Goal: Use online tool/utility: Utilize a website feature to perform a specific function

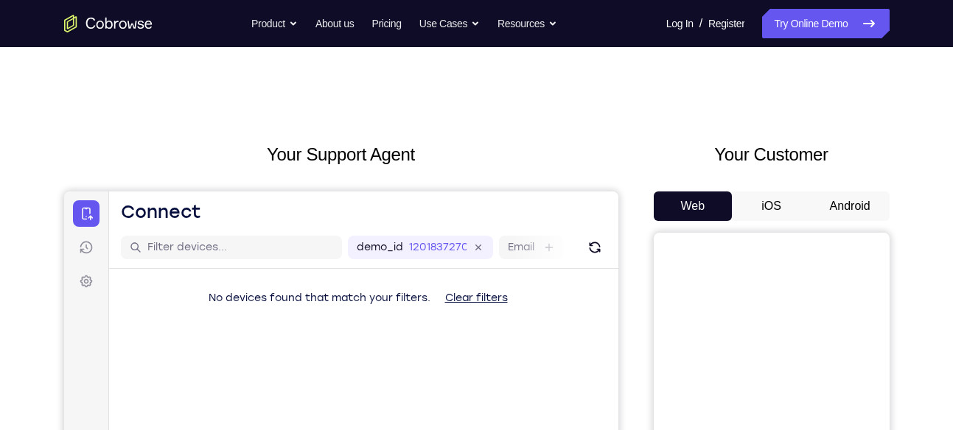
click at [864, 206] on button "Android" at bounding box center [850, 206] width 79 height 29
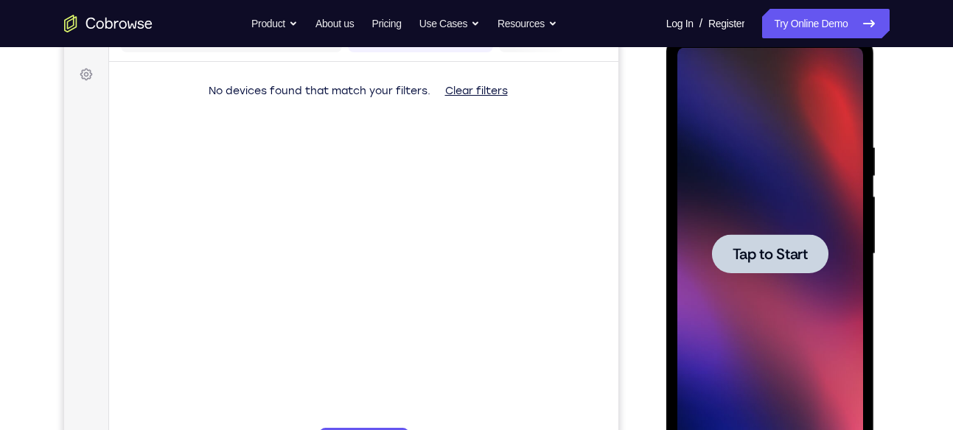
scroll to position [208, 0]
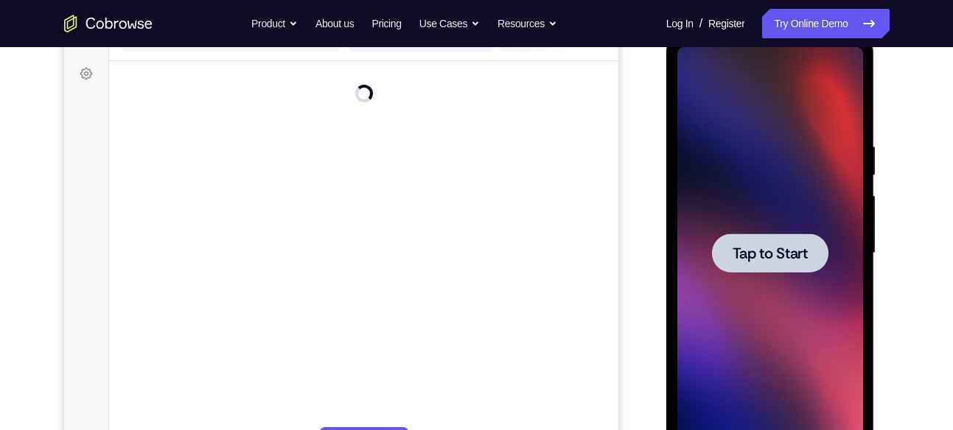
click at [774, 261] on span "Tap to Start" at bounding box center [769, 253] width 75 height 15
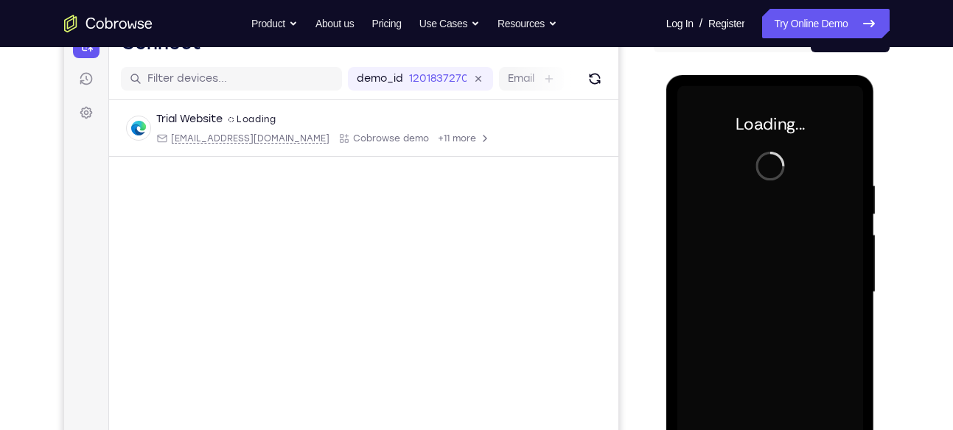
scroll to position [167, 0]
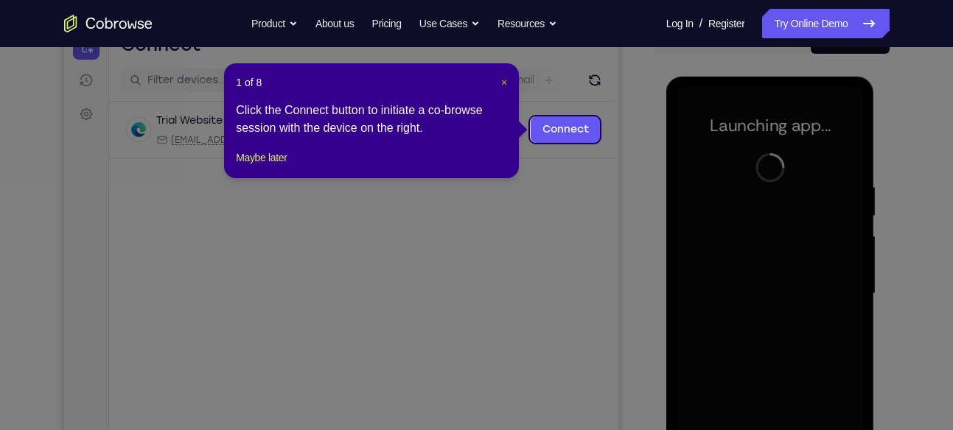
click at [504, 79] on span "×" at bounding box center [504, 83] width 6 height 12
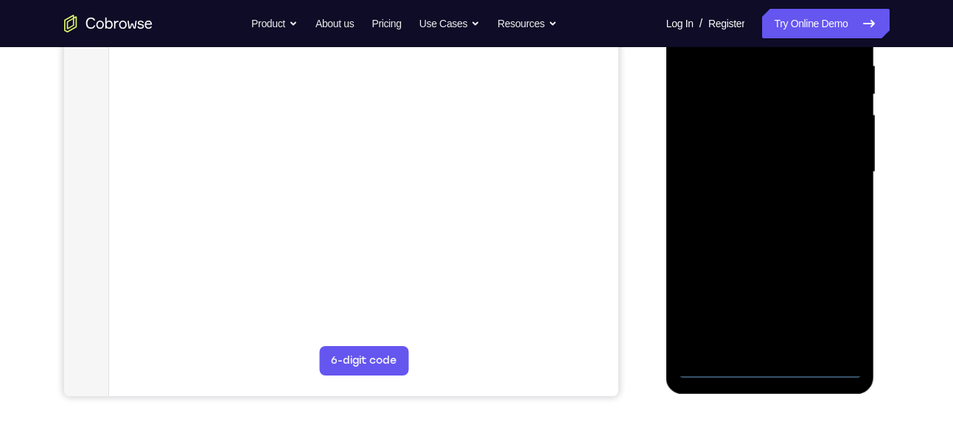
scroll to position [290, 0]
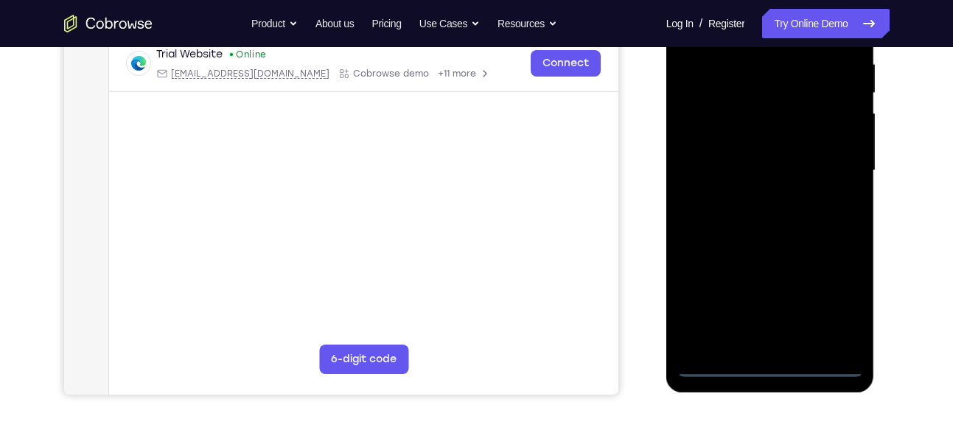
click at [773, 363] on div at bounding box center [770, 171] width 186 height 413
click at [836, 295] on div at bounding box center [770, 171] width 186 height 413
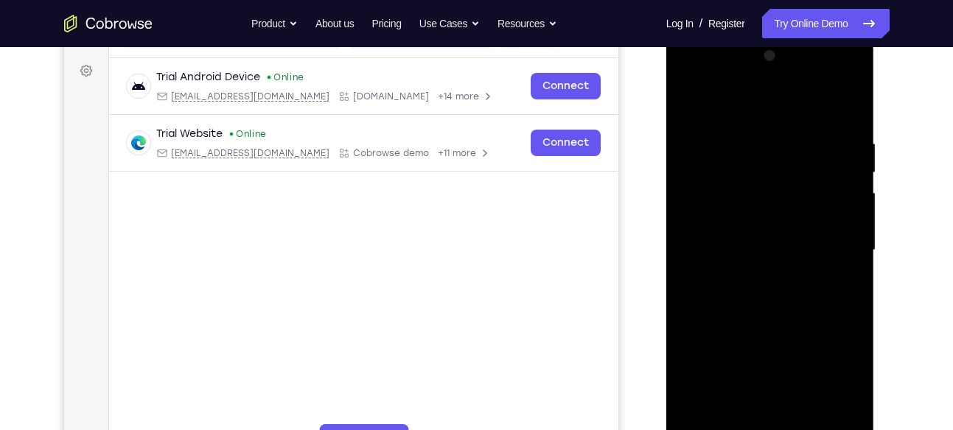
scroll to position [202, 0]
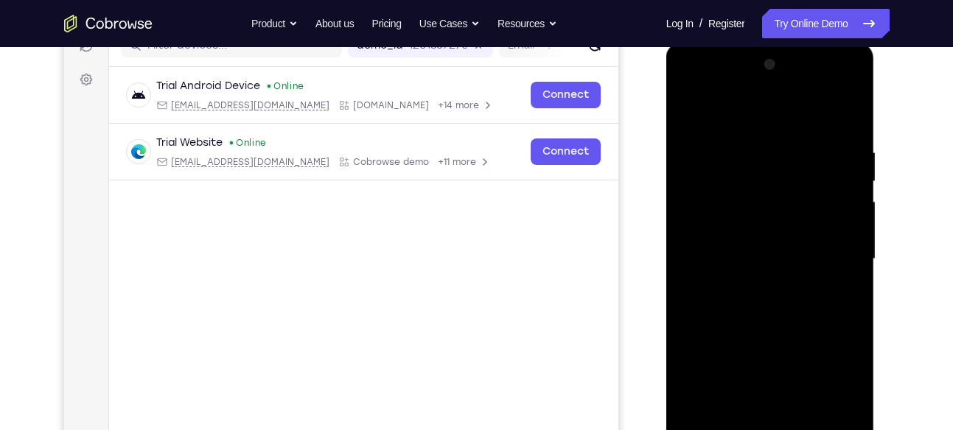
click at [783, 119] on div at bounding box center [770, 259] width 186 height 413
click at [834, 253] on div at bounding box center [770, 259] width 186 height 413
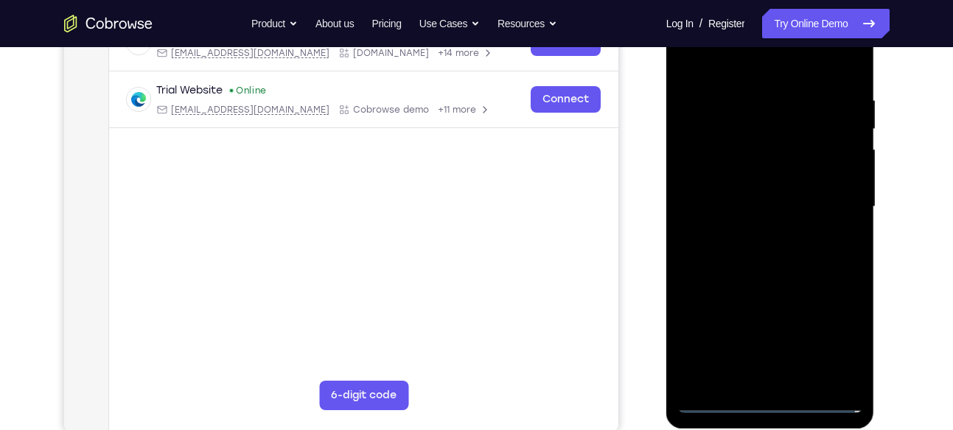
click at [752, 234] on div at bounding box center [770, 207] width 186 height 413
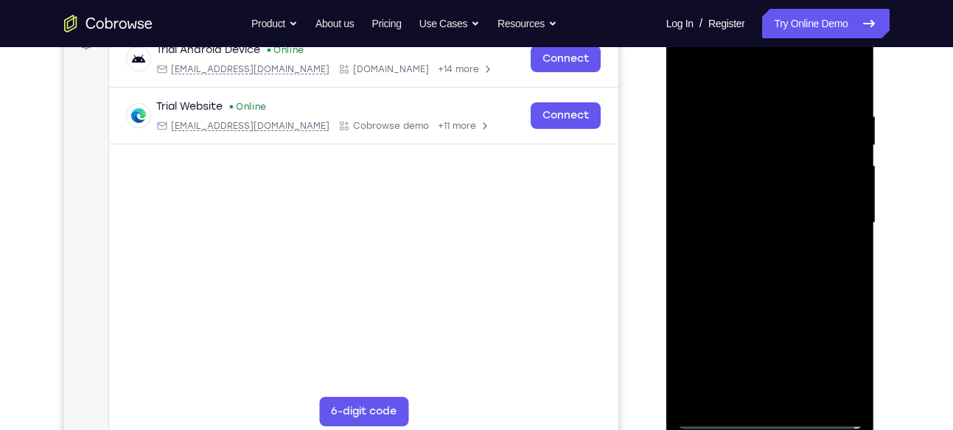
scroll to position [237, 0]
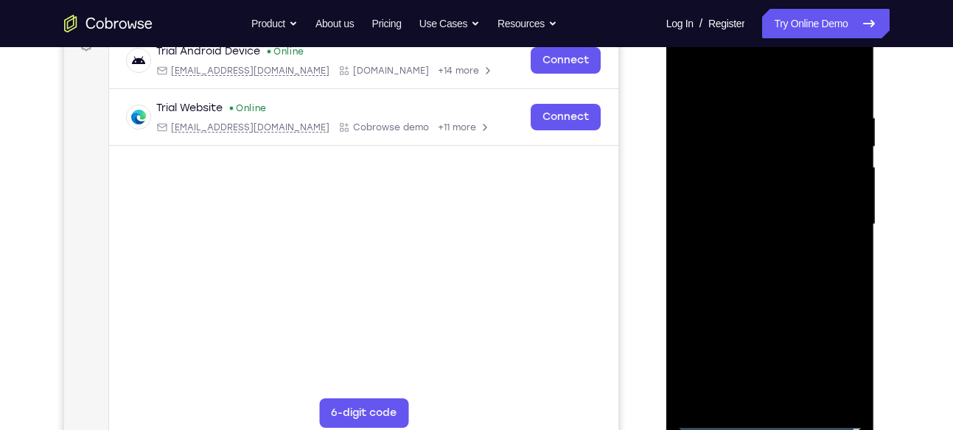
click at [753, 193] on div at bounding box center [770, 224] width 186 height 413
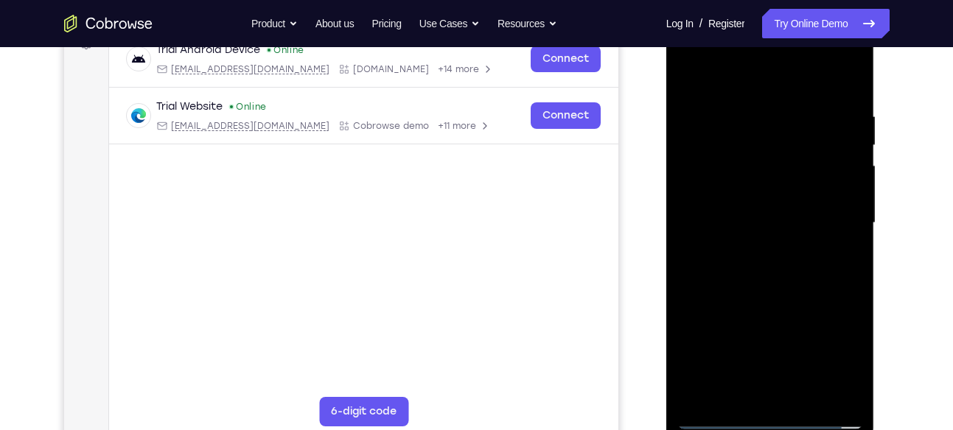
scroll to position [239, 0]
click at [772, 185] on div at bounding box center [770, 221] width 186 height 413
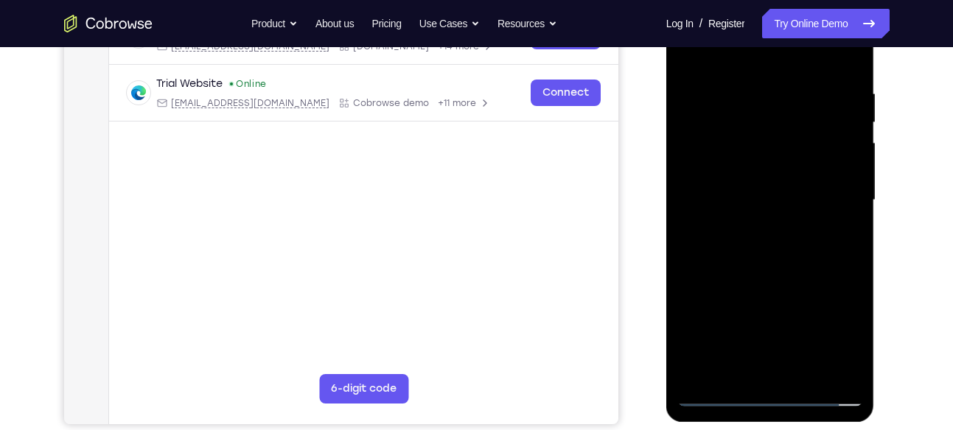
scroll to position [262, 0]
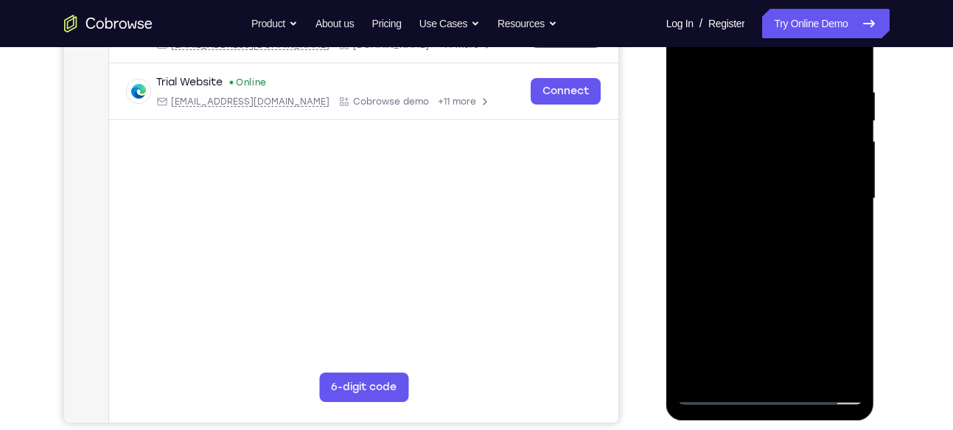
click at [847, 370] on div at bounding box center [770, 199] width 186 height 413
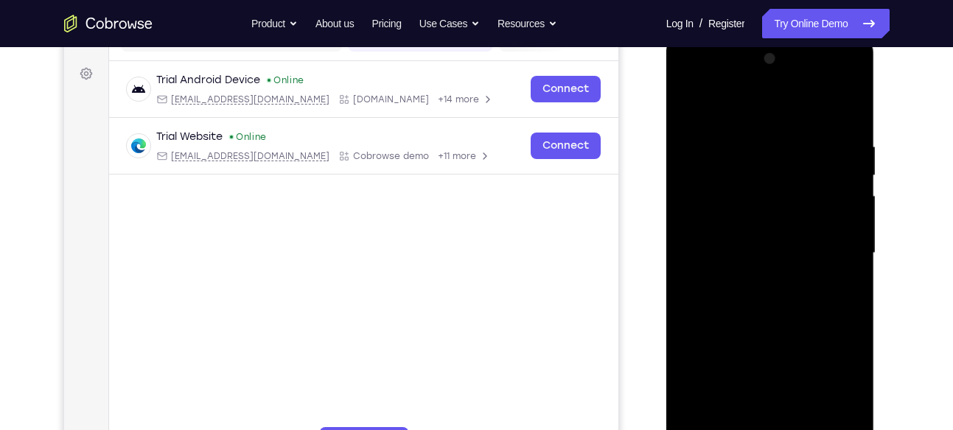
scroll to position [206, 0]
click at [746, 137] on div at bounding box center [770, 255] width 186 height 413
click at [708, 178] on div at bounding box center [770, 255] width 186 height 413
click at [698, 168] on div at bounding box center [770, 255] width 186 height 413
click at [760, 417] on div at bounding box center [770, 255] width 186 height 413
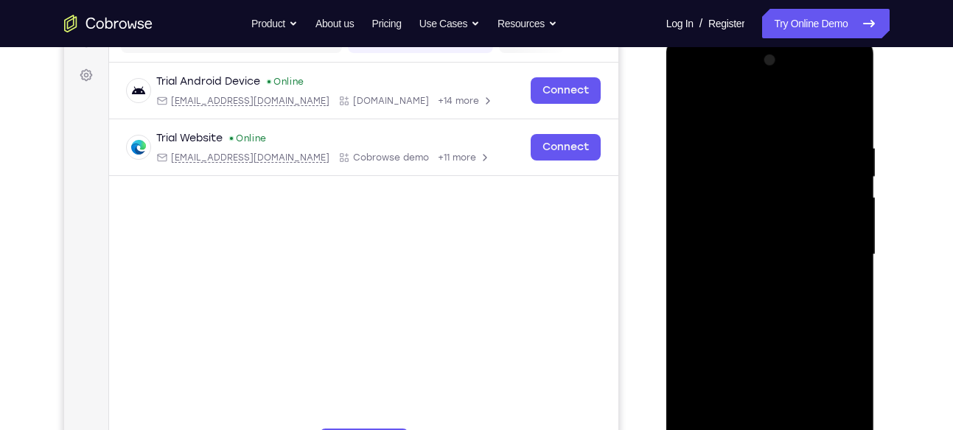
click at [796, 246] on div at bounding box center [770, 255] width 186 height 413
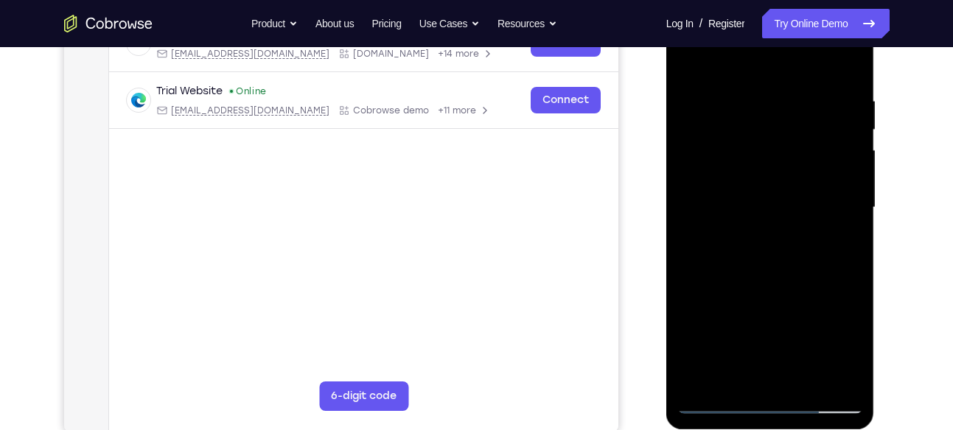
scroll to position [256, 0]
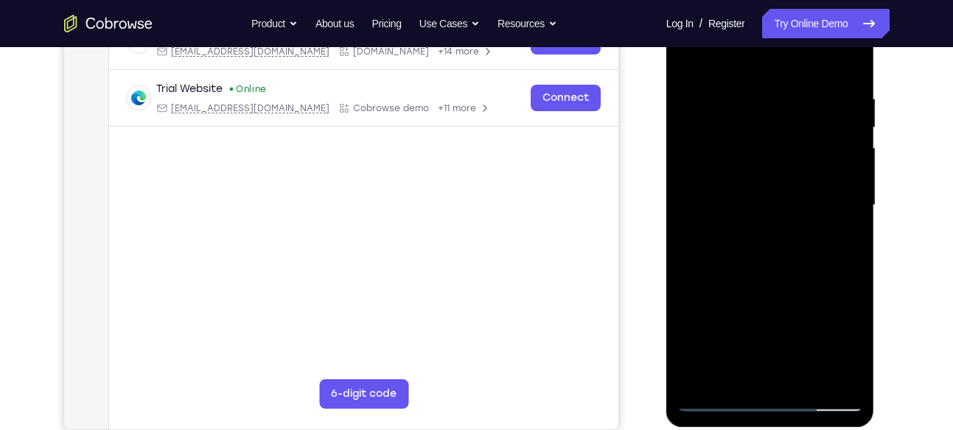
click at [819, 374] on div at bounding box center [770, 205] width 186 height 413
click at [842, 373] on div at bounding box center [770, 205] width 186 height 413
click at [845, 61] on div at bounding box center [770, 205] width 186 height 413
click at [804, 378] on div at bounding box center [770, 205] width 186 height 413
click at [797, 281] on div at bounding box center [770, 205] width 186 height 413
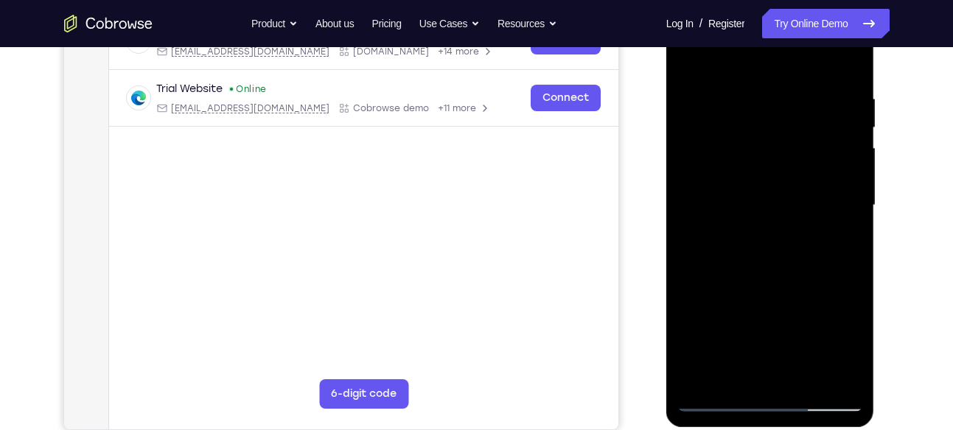
click at [711, 398] on div at bounding box center [770, 205] width 186 height 413
click at [802, 71] on div at bounding box center [770, 205] width 186 height 413
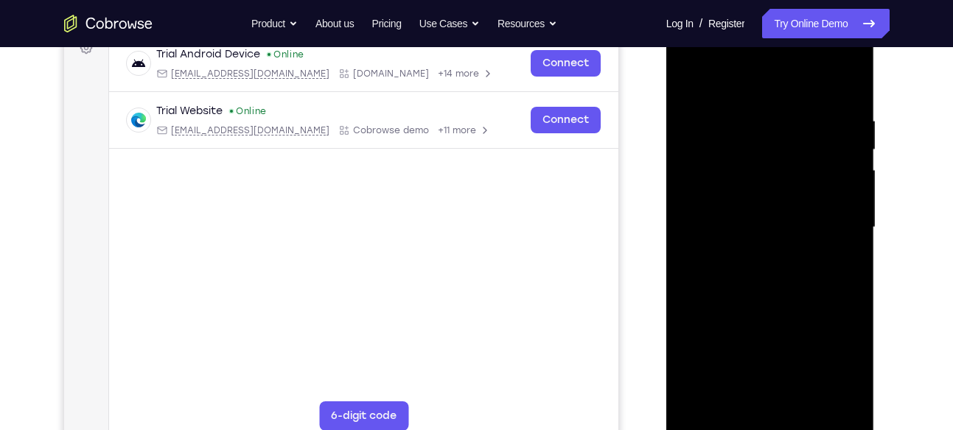
scroll to position [232, 0]
click at [830, 164] on div at bounding box center [770, 229] width 186 height 413
click at [701, 234] on div at bounding box center [770, 229] width 186 height 413
click at [689, 270] on div at bounding box center [770, 229] width 186 height 413
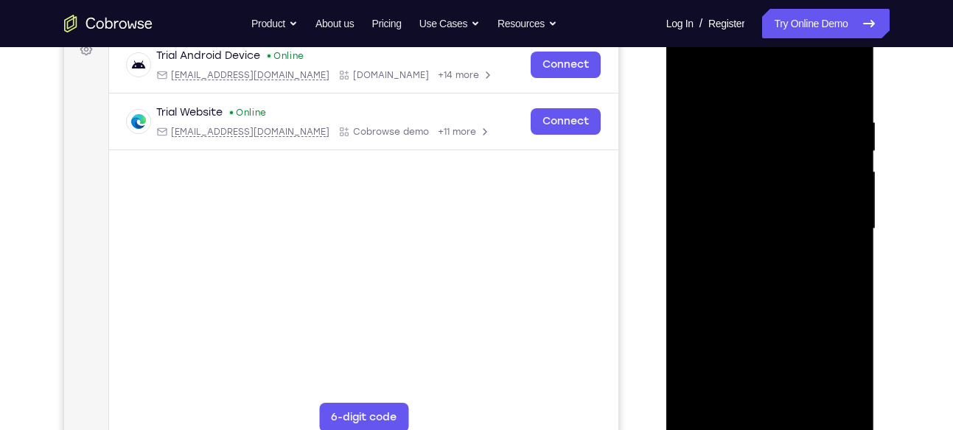
click at [689, 270] on div at bounding box center [770, 229] width 186 height 413
click at [808, 242] on div at bounding box center [770, 229] width 186 height 413
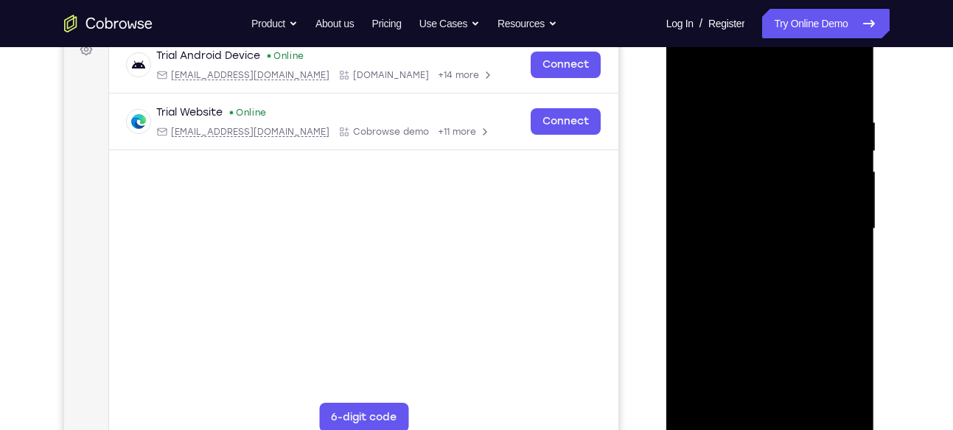
click at [808, 242] on div at bounding box center [770, 229] width 186 height 413
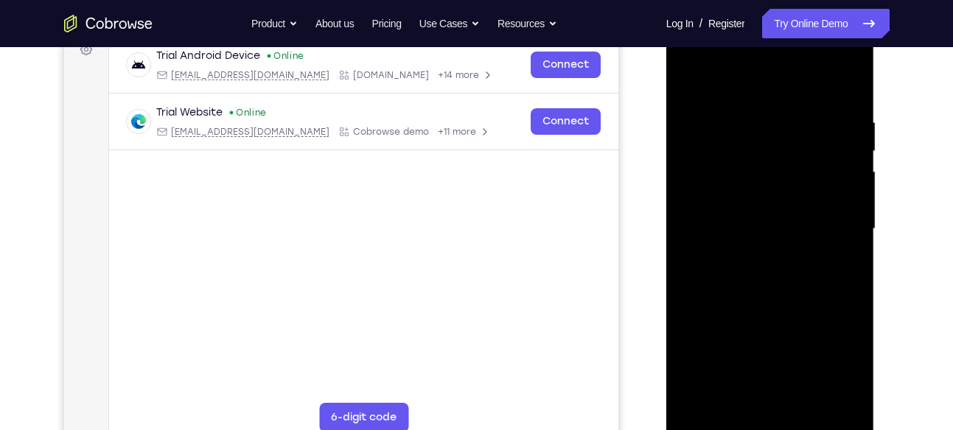
click at [808, 242] on div at bounding box center [770, 229] width 186 height 413
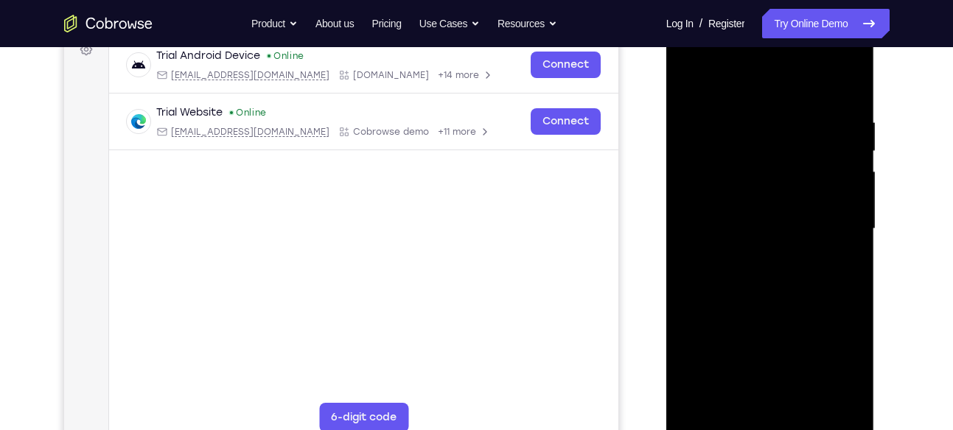
click at [808, 242] on div at bounding box center [770, 229] width 186 height 413
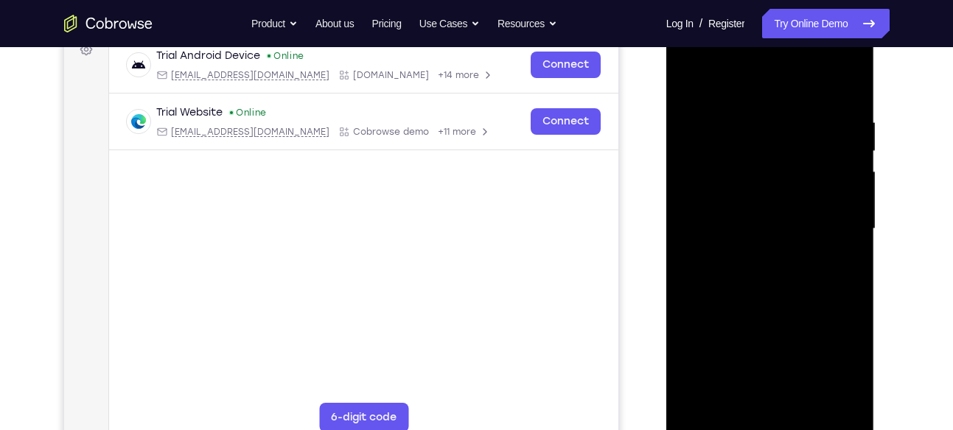
click at [808, 242] on div at bounding box center [770, 229] width 186 height 413
click at [836, 235] on div at bounding box center [770, 229] width 186 height 413
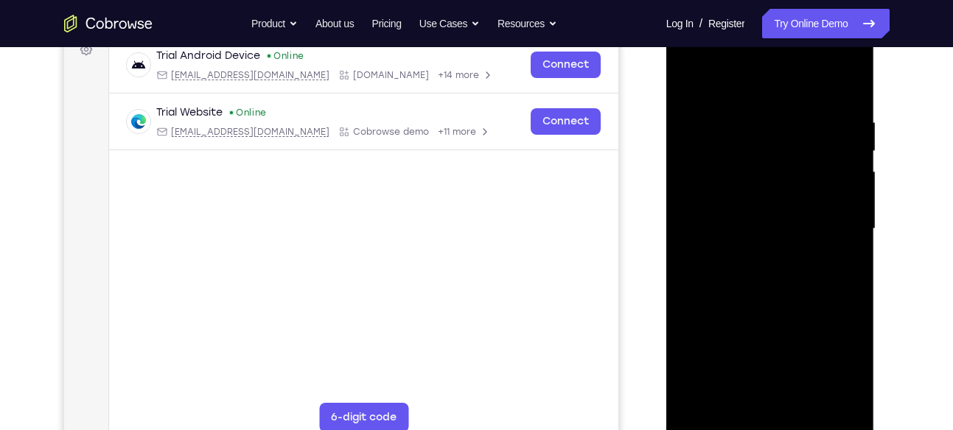
click at [836, 235] on div at bounding box center [770, 229] width 186 height 413
click at [705, 267] on div at bounding box center [770, 229] width 186 height 413
click at [840, 220] on div at bounding box center [770, 229] width 186 height 413
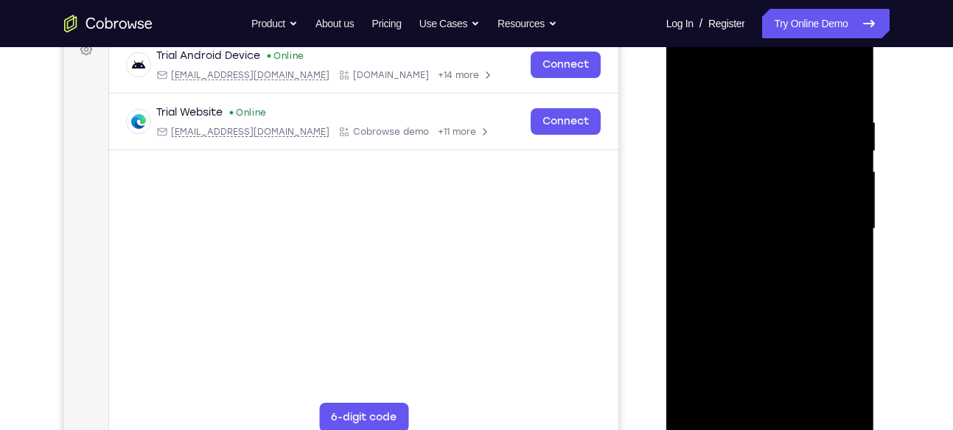
click at [836, 179] on div at bounding box center [770, 229] width 186 height 413
click at [841, 175] on div at bounding box center [770, 229] width 186 height 413
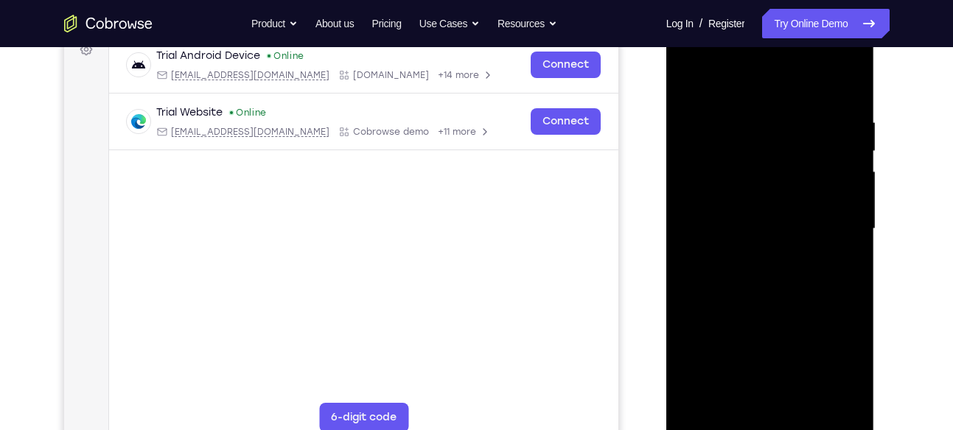
click at [841, 175] on div at bounding box center [770, 229] width 186 height 413
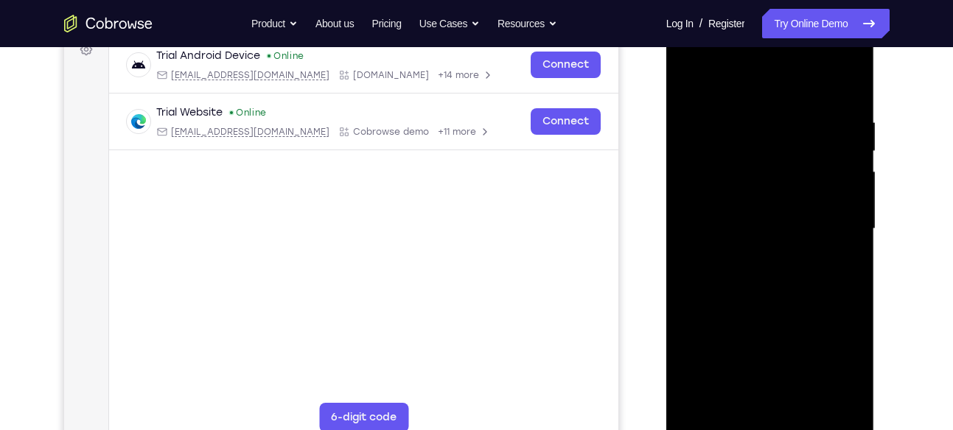
click at [841, 175] on div at bounding box center [770, 229] width 186 height 413
click at [849, 122] on div at bounding box center [770, 229] width 186 height 413
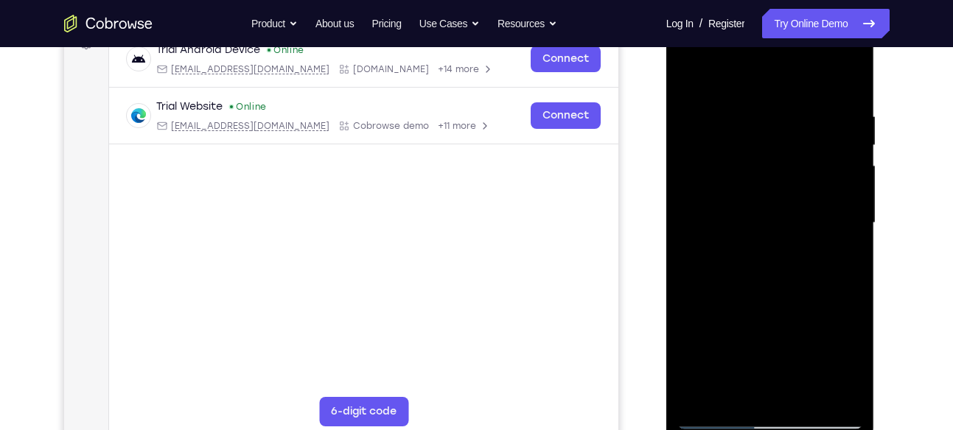
scroll to position [237, 0]
click at [843, 79] on div at bounding box center [770, 224] width 186 height 413
drag, startPoint x: 805, startPoint y: 162, endPoint x: 789, endPoint y: 340, distance: 179.1
click at [789, 340] on div at bounding box center [770, 224] width 186 height 413
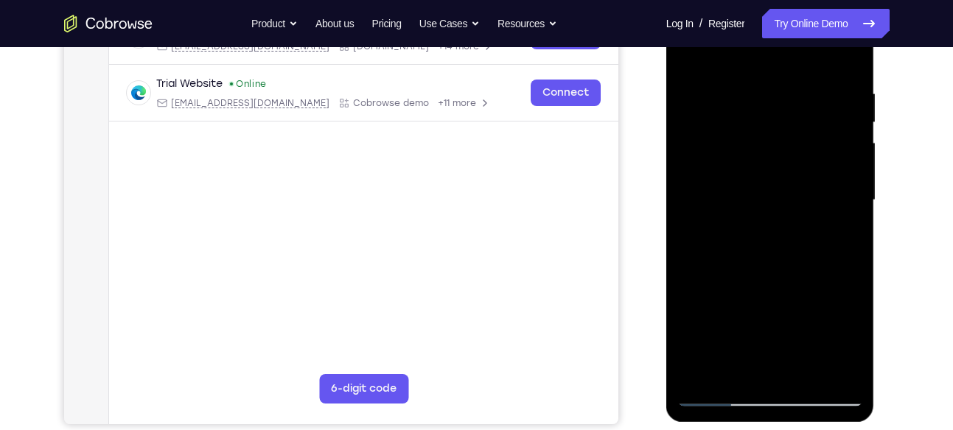
click at [847, 372] on div at bounding box center [770, 200] width 186 height 413
click at [747, 72] on div at bounding box center [770, 200] width 186 height 413
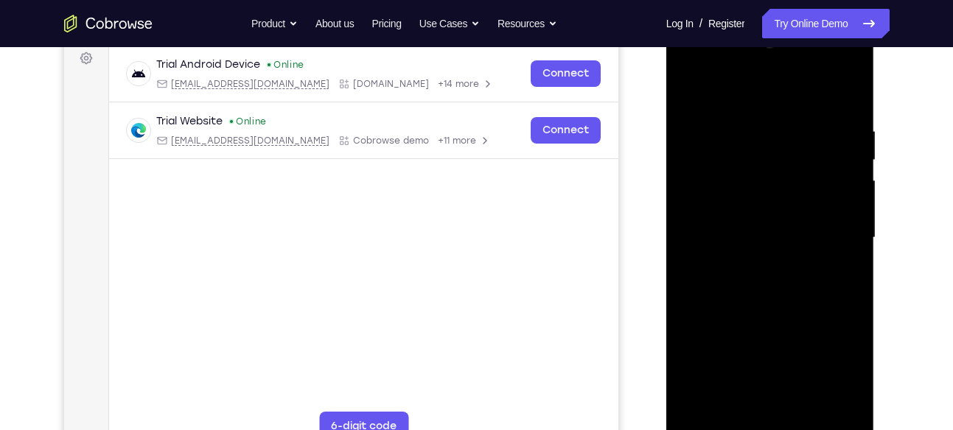
scroll to position [209, 0]
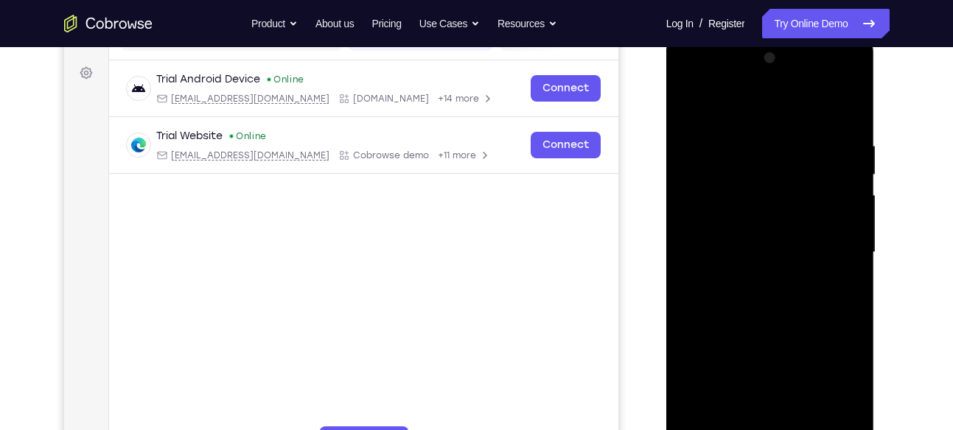
click at [830, 200] on div at bounding box center [770, 252] width 186 height 413
click at [850, 205] on div at bounding box center [770, 252] width 186 height 413
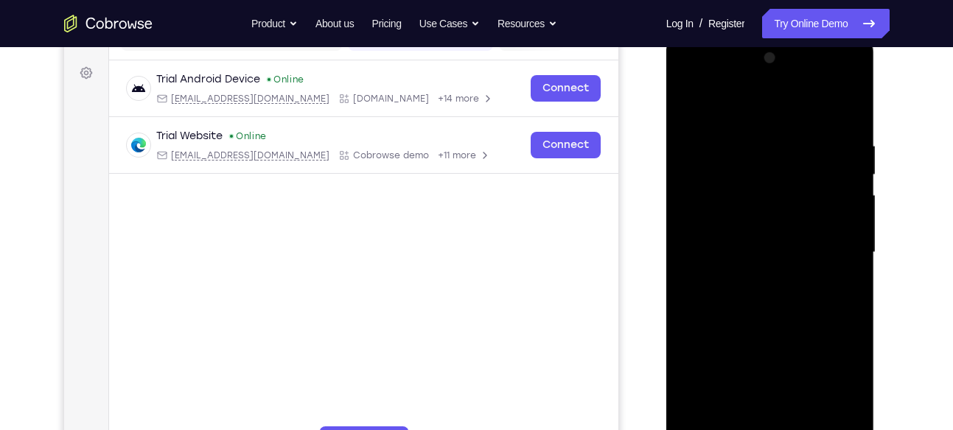
click at [850, 205] on div at bounding box center [770, 252] width 186 height 413
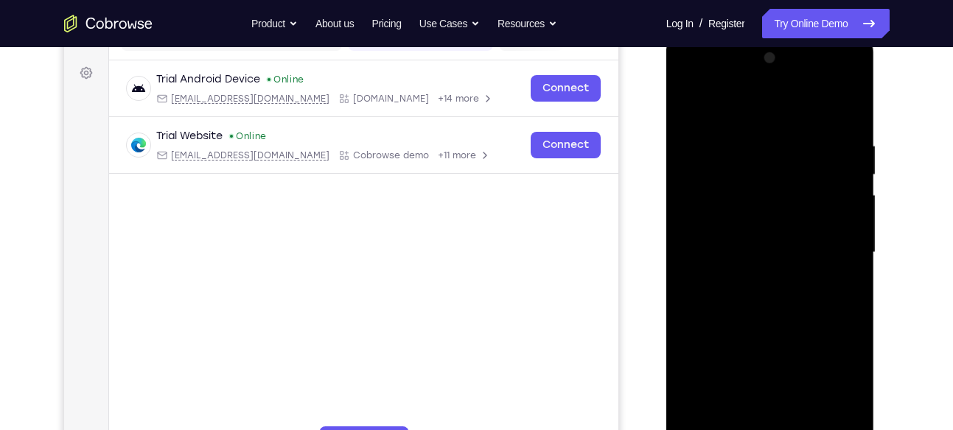
click at [850, 205] on div at bounding box center [770, 252] width 186 height 413
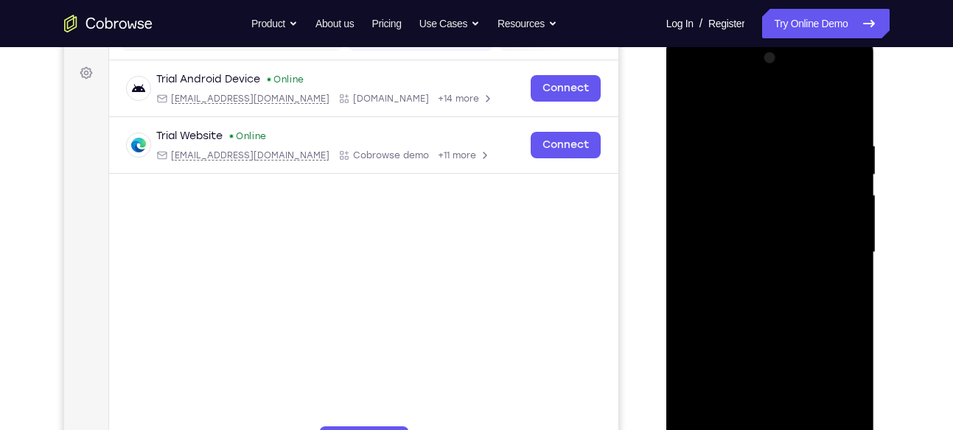
click at [850, 205] on div at bounding box center [770, 252] width 186 height 413
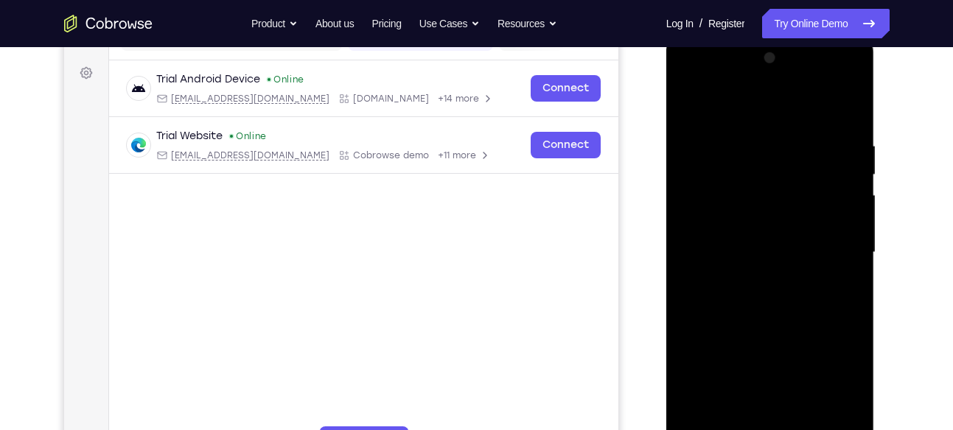
click at [850, 205] on div at bounding box center [770, 252] width 186 height 413
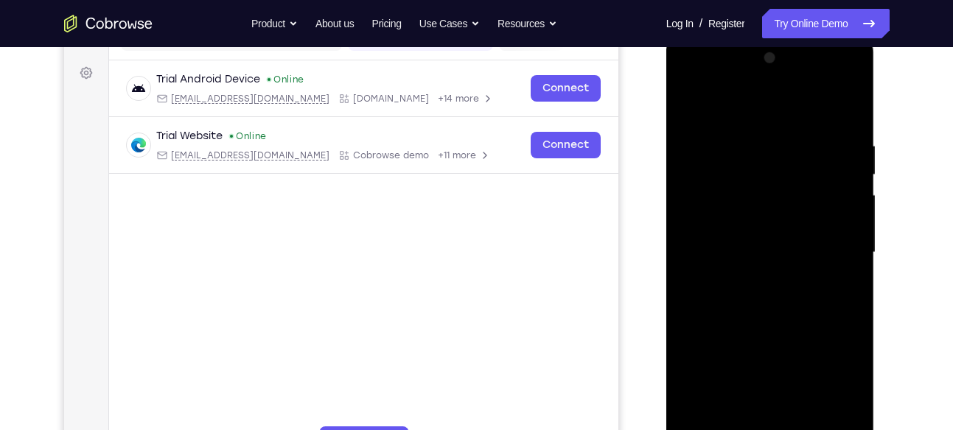
click at [850, 205] on div at bounding box center [770, 252] width 186 height 413
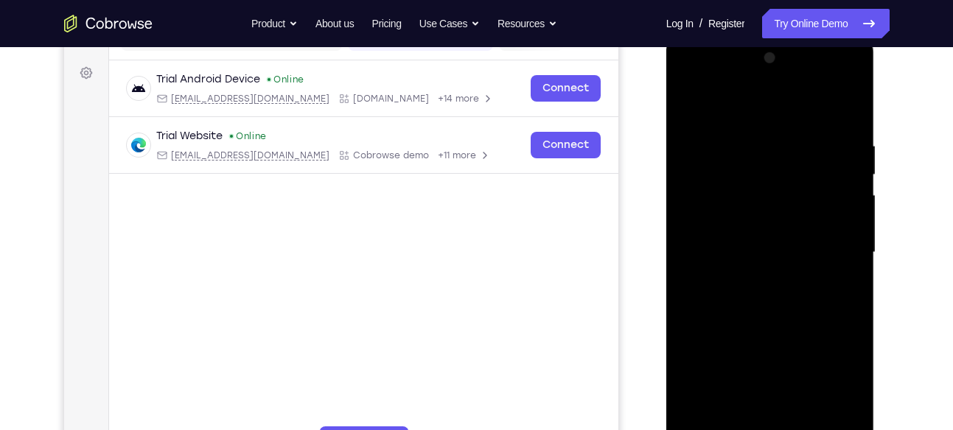
click at [850, 205] on div at bounding box center [770, 252] width 186 height 413
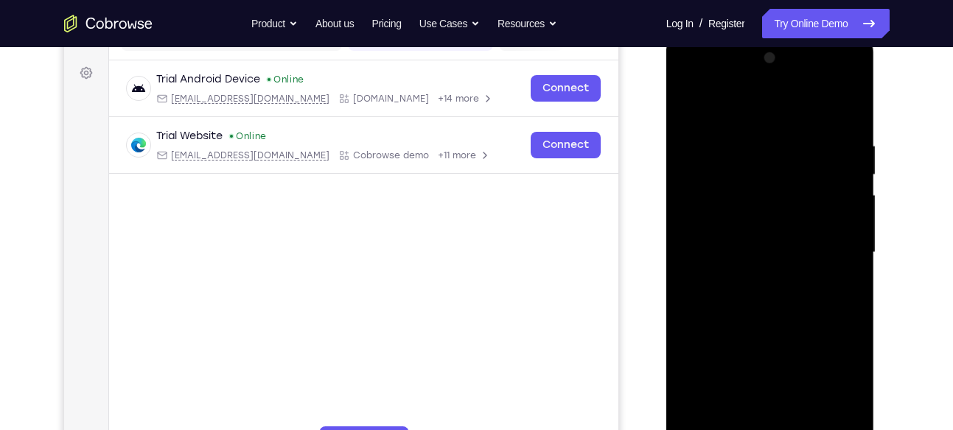
click at [850, 205] on div at bounding box center [770, 252] width 186 height 413
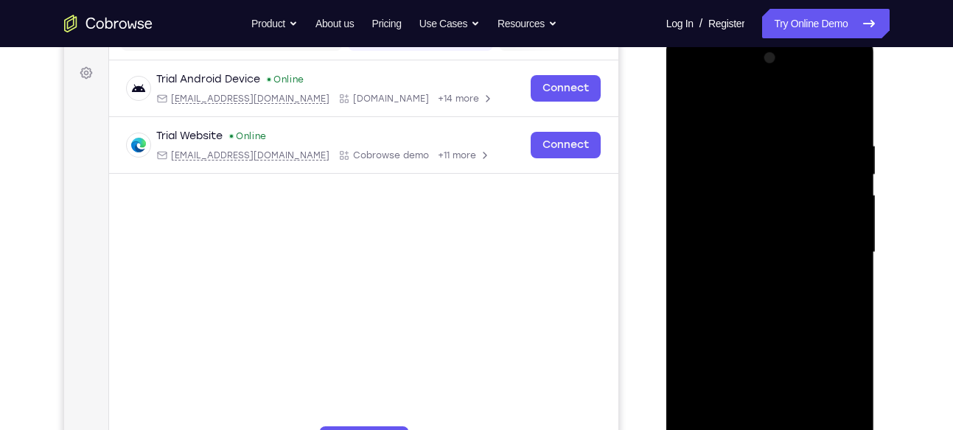
click at [850, 205] on div at bounding box center [770, 252] width 186 height 413
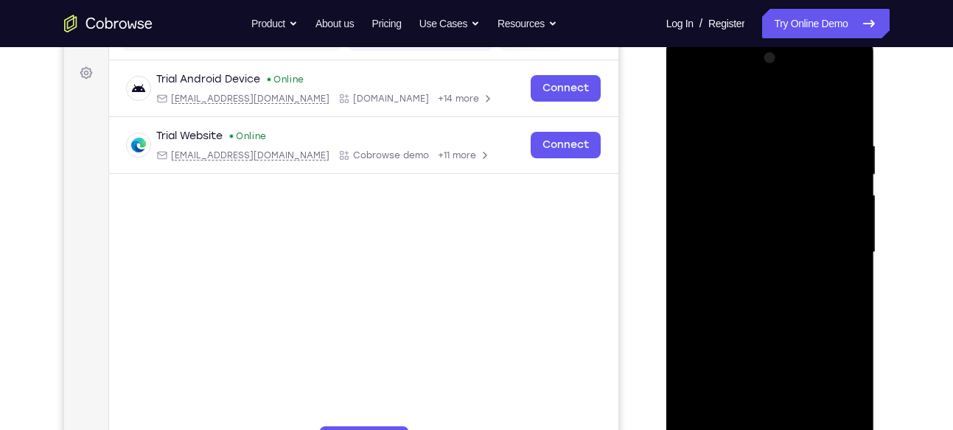
click at [850, 205] on div at bounding box center [770, 252] width 186 height 413
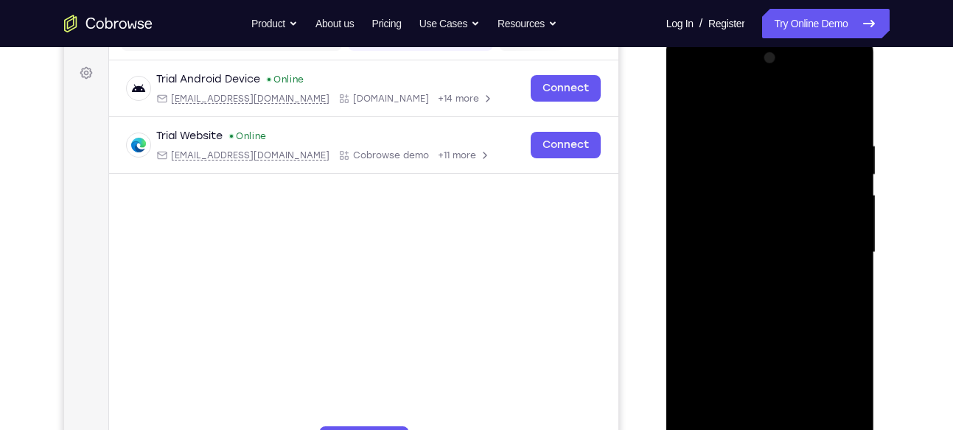
click at [850, 205] on div at bounding box center [770, 252] width 186 height 413
click at [847, 107] on div at bounding box center [770, 252] width 186 height 413
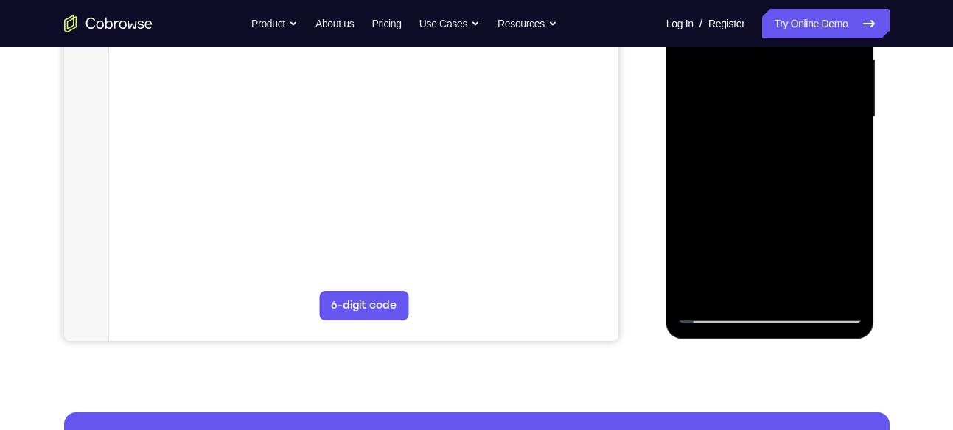
scroll to position [318, 0]
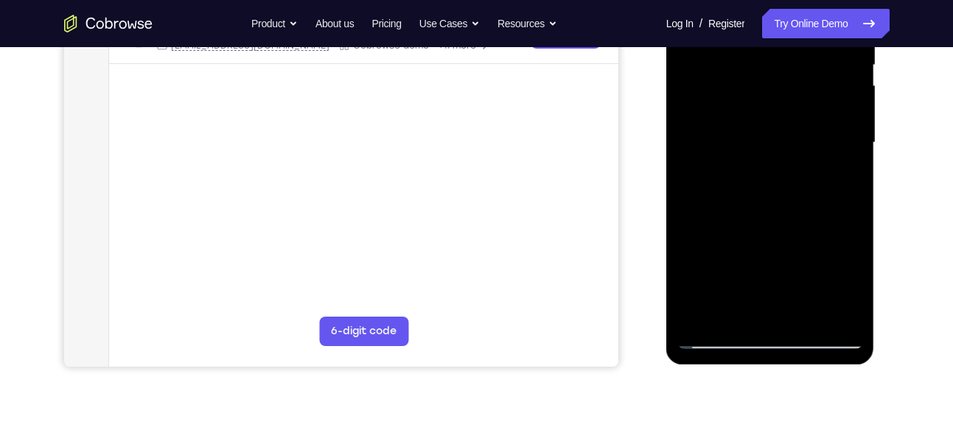
drag, startPoint x: 775, startPoint y: 189, endPoint x: 782, endPoint y: 88, distance: 101.2
click at [782, 88] on div at bounding box center [770, 143] width 186 height 413
drag, startPoint x: 780, startPoint y: 219, endPoint x: 794, endPoint y: 99, distance: 120.2
click at [794, 99] on div at bounding box center [770, 143] width 186 height 413
drag, startPoint x: 774, startPoint y: 219, endPoint x: 793, endPoint y: 113, distance: 107.0
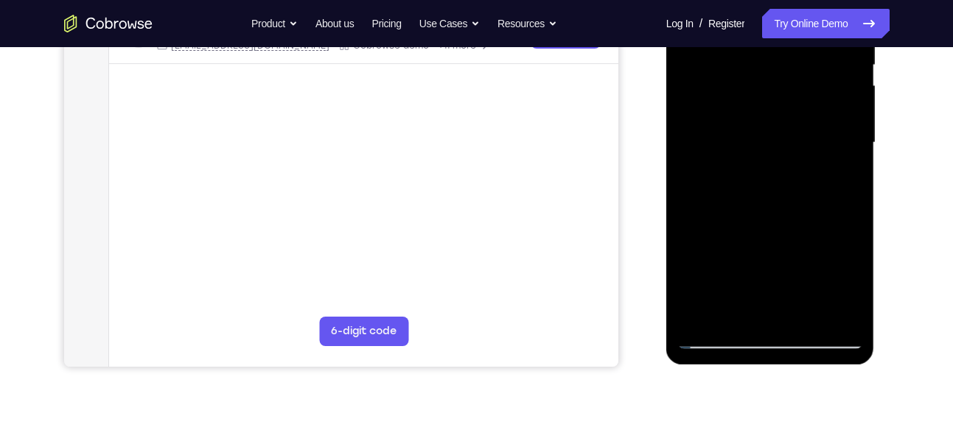
click at [793, 113] on div at bounding box center [770, 143] width 186 height 413
click at [801, 312] on div at bounding box center [770, 143] width 186 height 413
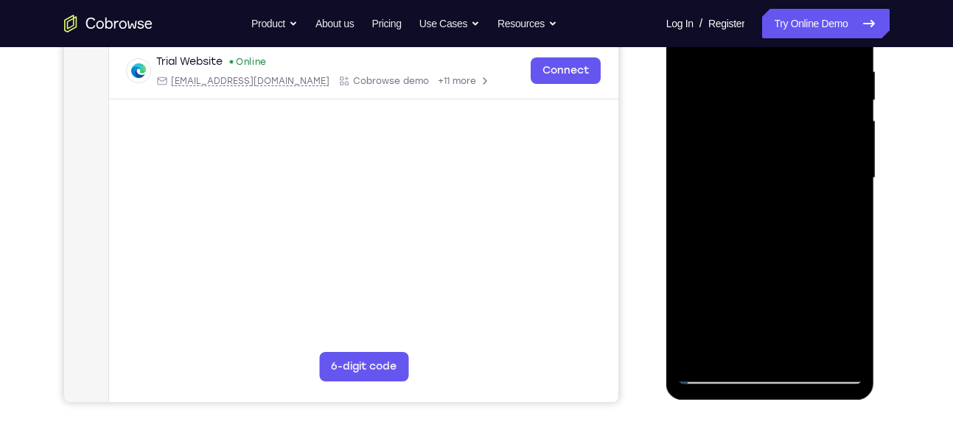
scroll to position [271, 0]
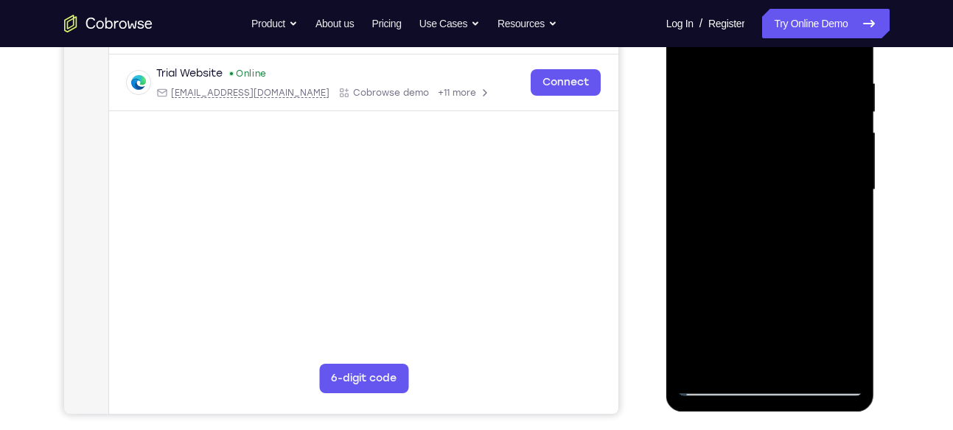
click at [715, 389] on div at bounding box center [770, 190] width 186 height 413
click at [700, 363] on div at bounding box center [770, 190] width 186 height 413
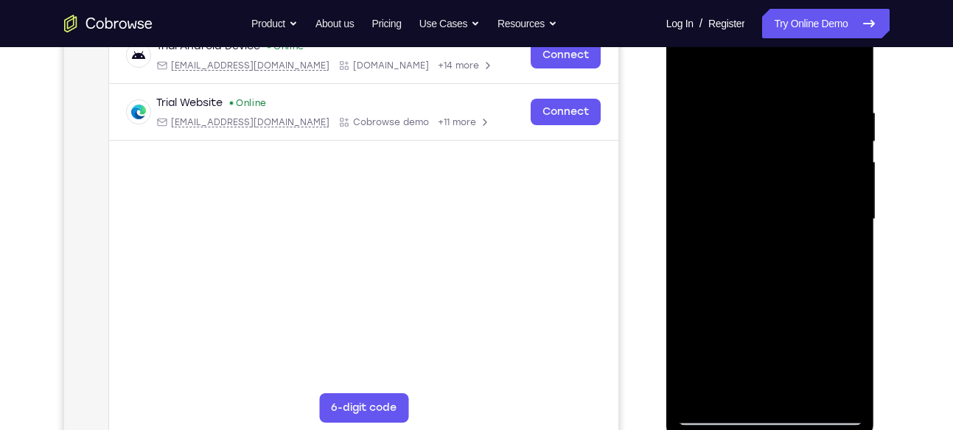
scroll to position [242, 0]
